Goal: Task Accomplishment & Management: Complete application form

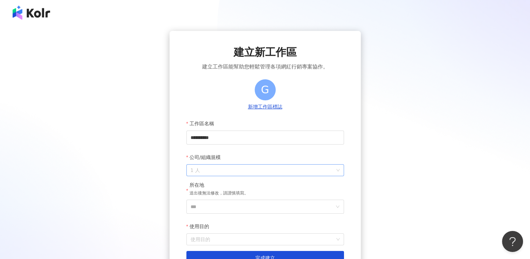
click at [222, 168] on span "1 人" at bounding box center [265, 169] width 149 height 11
click at [122, 165] on div "**********" at bounding box center [264, 155] width 513 height 248
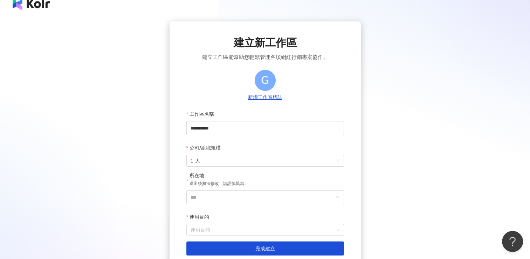
scroll to position [10, 0]
click at [206, 128] on input "**********" at bounding box center [265, 128] width 158 height 14
click at [235, 132] on input "*********" at bounding box center [265, 128] width 158 height 14
type input "*****"
click at [155, 175] on div "建立新工作區 建立工作區能幫助您輕鬆管理各項網紅行銷專案協作。 G 新增工作區標誌 工作區名稱 ***** 公司/組織規模 1 人 所在地 送出後無法修改，請…" at bounding box center [264, 145] width 513 height 248
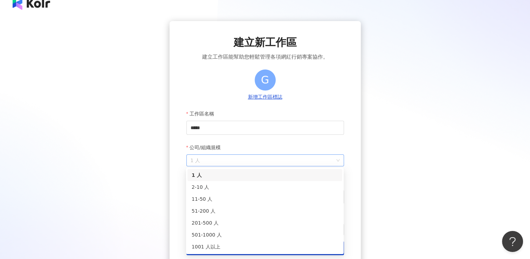
click at [220, 158] on span "1 人" at bounding box center [265, 160] width 149 height 11
click at [207, 209] on div "51-200 人" at bounding box center [265, 211] width 146 height 8
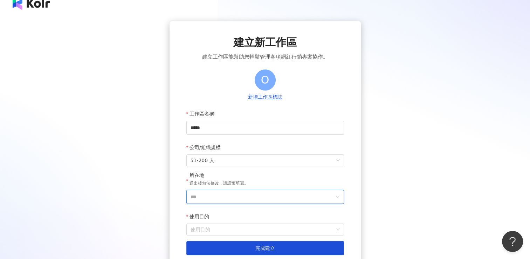
click at [207, 192] on input "***" at bounding box center [263, 196] width 144 height 13
click at [299, 99] on div "台灣" at bounding box center [305, 97] width 67 height 13
click at [201, 229] on input "使用目的" at bounding box center [265, 229] width 149 height 11
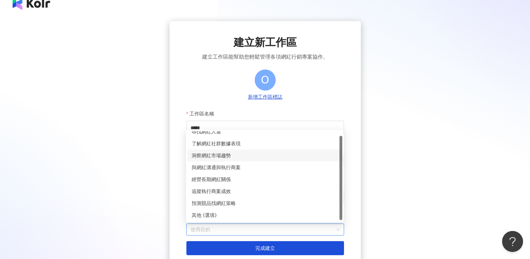
scroll to position [0, 0]
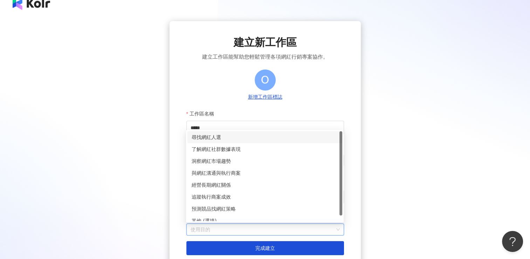
click at [239, 139] on div "尋找網紅人選" at bounding box center [265, 137] width 146 height 8
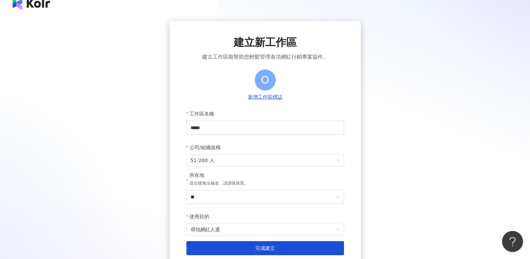
scroll to position [73, 0]
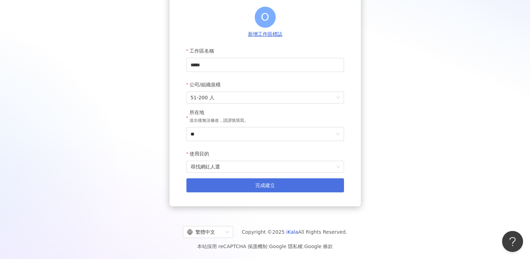
click at [264, 186] on span "完成建立" at bounding box center [265, 185] width 20 height 6
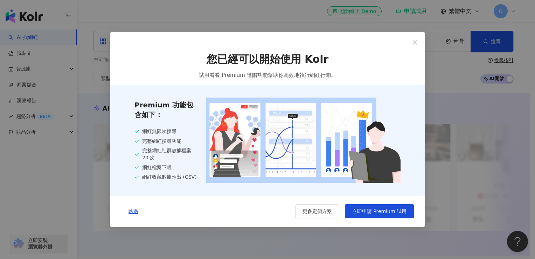
click at [480, 96] on div "您已經可以開始使用 Kolr 試用看看 Premium 進階功能幫助你高效地執行網紅行銷。 Premium 功能包含如下： 網紅無限次搜尋 完整網紅搜尋功能 …" at bounding box center [267, 129] width 535 height 259
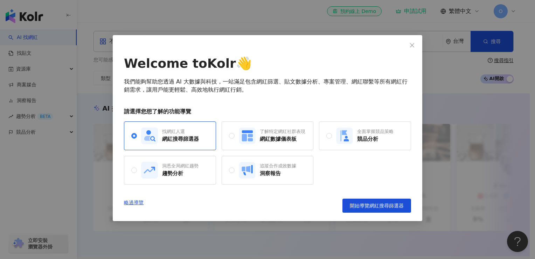
click at [444, 44] on div "Welcome to Kolr 👋 我們能夠幫助您透過 AI 大數據與科技，一站滿足包含網紅篩選、貼文數據分析、專案管理、網紅聯繫等所有網紅行銷需求，讓用戶能…" at bounding box center [267, 129] width 535 height 259
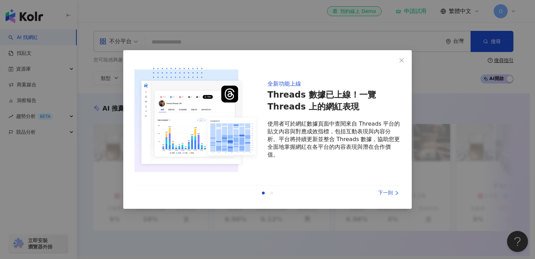
click at [447, 68] on div "全新功能上線 Threads 數據已上線！一覽 Threads 上的網紅表現 使用者可於網紅數據頁面中查閱來自 Threads 平台的貼文內容與對應成效指標，…" at bounding box center [267, 129] width 535 height 259
click at [402, 55] on button "Close" at bounding box center [402, 60] width 14 height 14
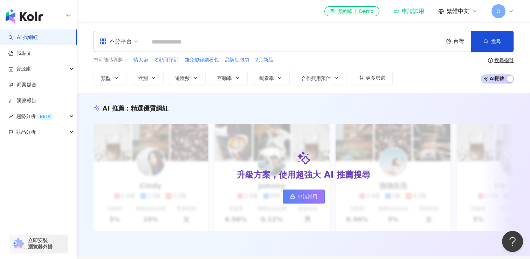
click at [509, 11] on icon at bounding box center [511, 11] width 6 height 6
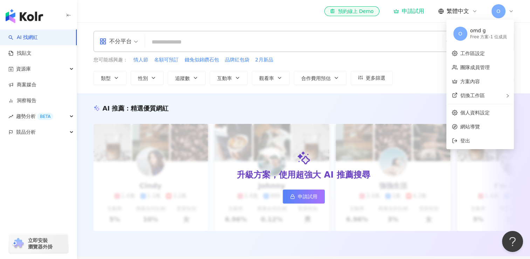
click at [497, 8] on span "O" at bounding box center [499, 11] width 4 height 8
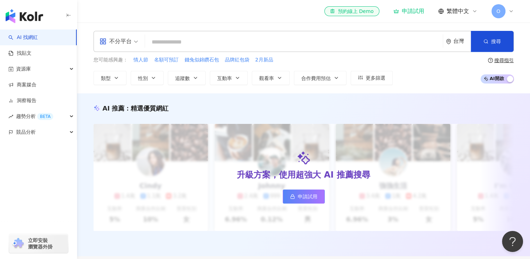
click at [497, 8] on span "O" at bounding box center [499, 11] width 4 height 8
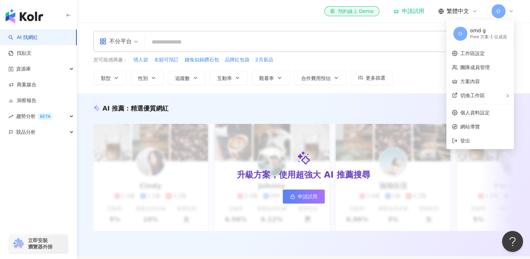
click at [474, 35] on div "Free 方案 - 1 位成員" at bounding box center [488, 37] width 37 height 6
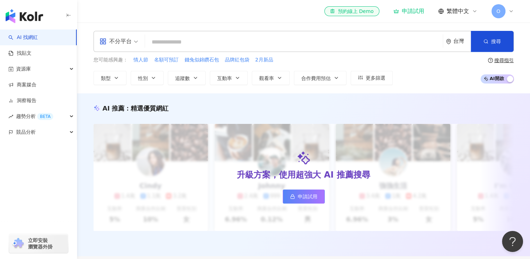
click at [413, 70] on div "您可能感興趣： 情人節 名額可預訂 錢兔似錦鑽石包 品牌紅包袋 2月新品 類型 性別 追蹤數 互動率 觀看率 合作費用預估 更多篩選 搜尋指引 AI 開啟 A…" at bounding box center [304, 70] width 420 height 29
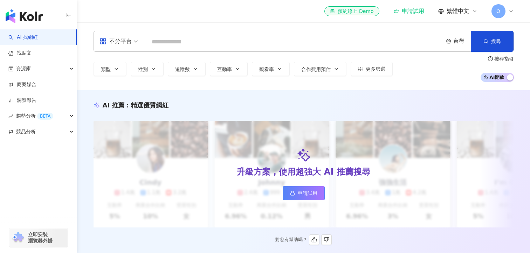
drag, startPoint x: 0, startPoint y: 0, endPoint x: 219, endPoint y: 160, distance: 271.2
click at [219, 160] on div "升級方案，使用超強大 AI 推薦搜尋 申請試用" at bounding box center [304, 174] width 420 height 107
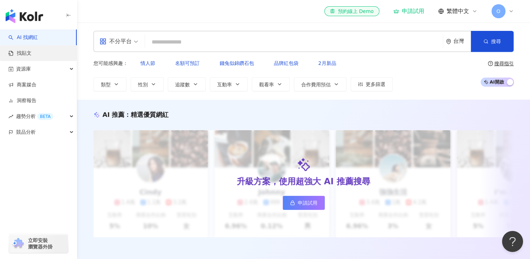
click at [29, 53] on link "找貼文" at bounding box center [19, 53] width 23 height 7
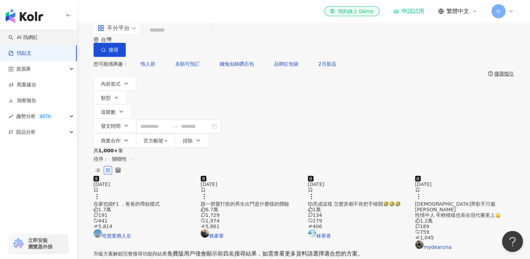
click at [30, 34] on link "AI 找網紅" at bounding box center [22, 37] width 29 height 7
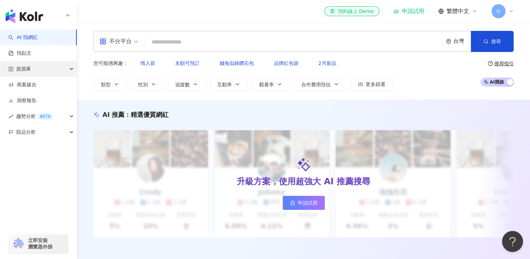
click at [32, 69] on div "資源庫" at bounding box center [38, 69] width 77 height 16
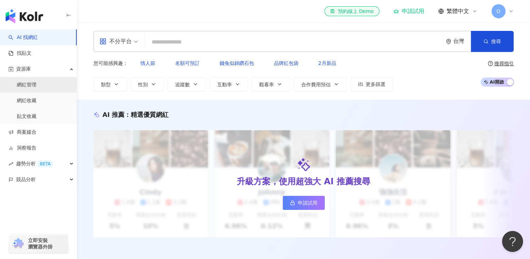
click at [32, 82] on link "網紅管理" at bounding box center [27, 84] width 20 height 7
